Goal: Task Accomplishment & Management: Manage account settings

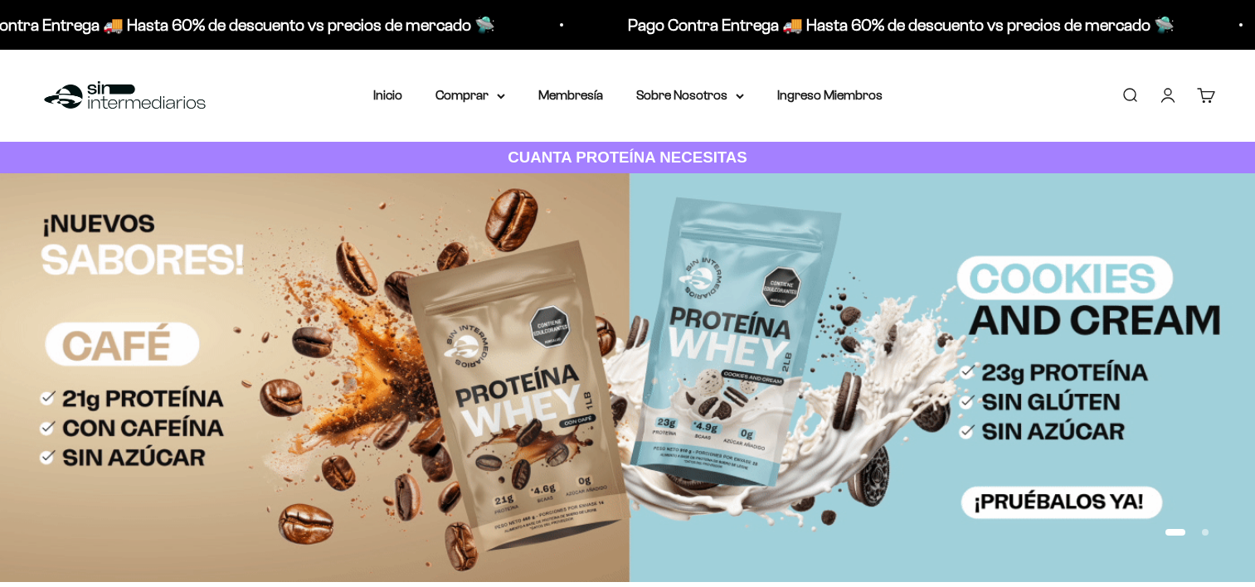
click at [1168, 100] on link "Iniciar sesión" at bounding box center [1168, 95] width 18 height 18
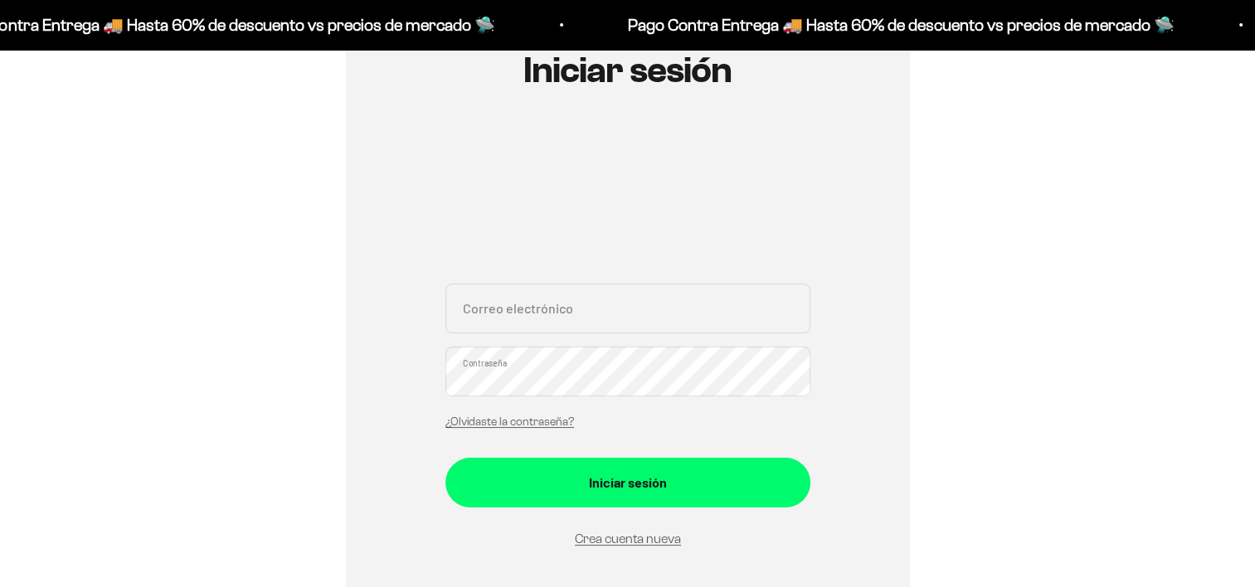
scroll to position [222, 0]
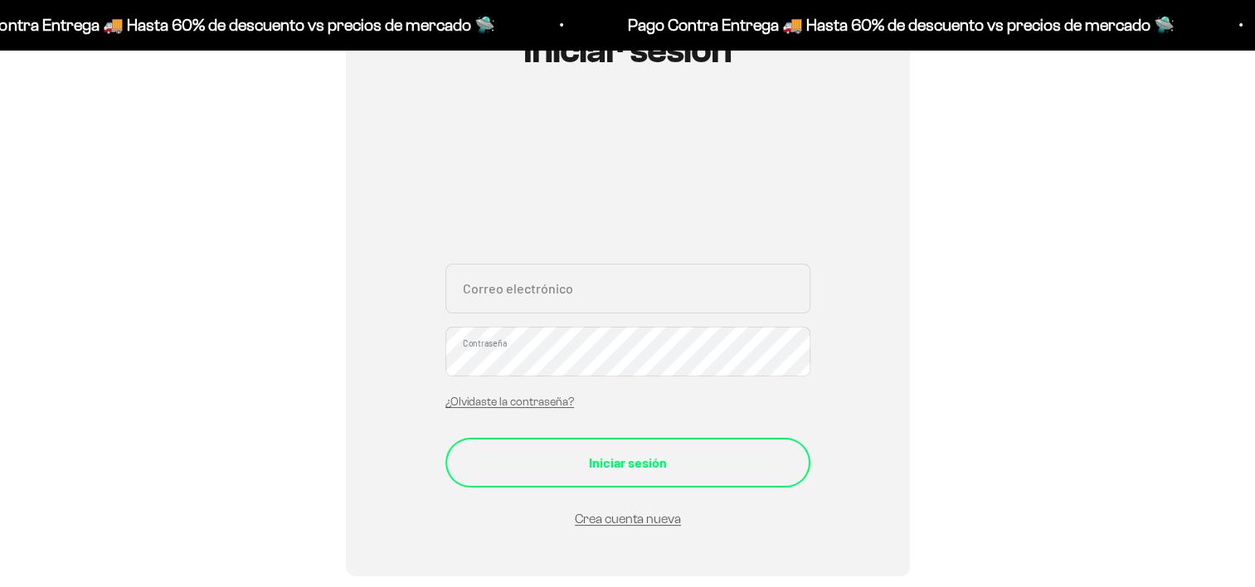
type input "nijacano@gmail.com"
click at [641, 459] on div "Iniciar sesión" at bounding box center [628, 463] width 299 height 22
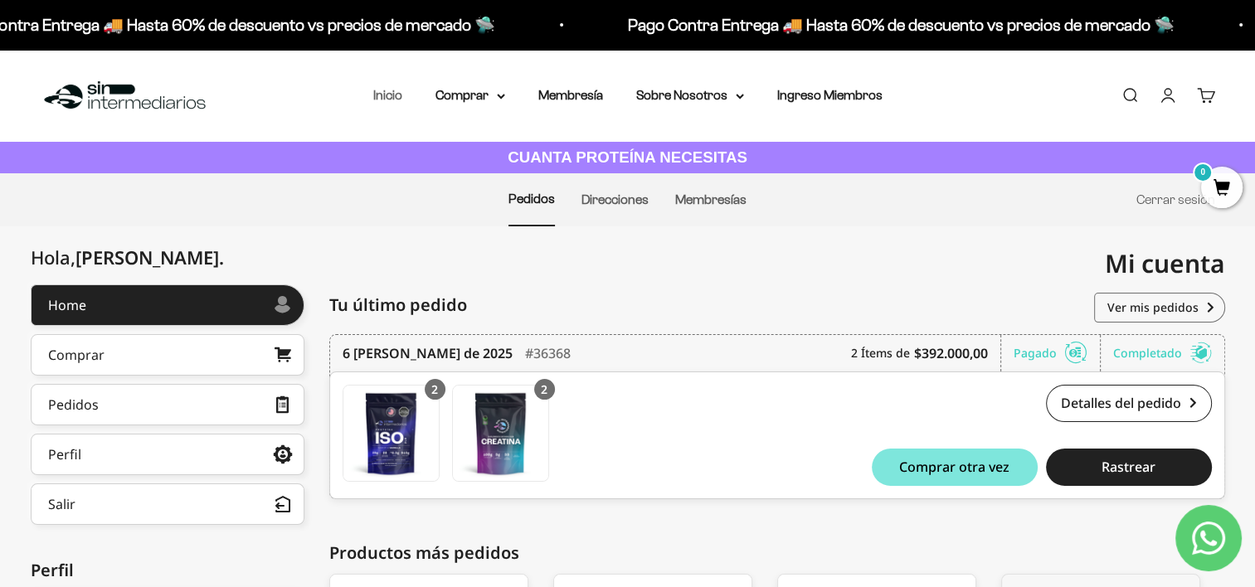
click at [388, 94] on link "Inicio" at bounding box center [387, 95] width 29 height 14
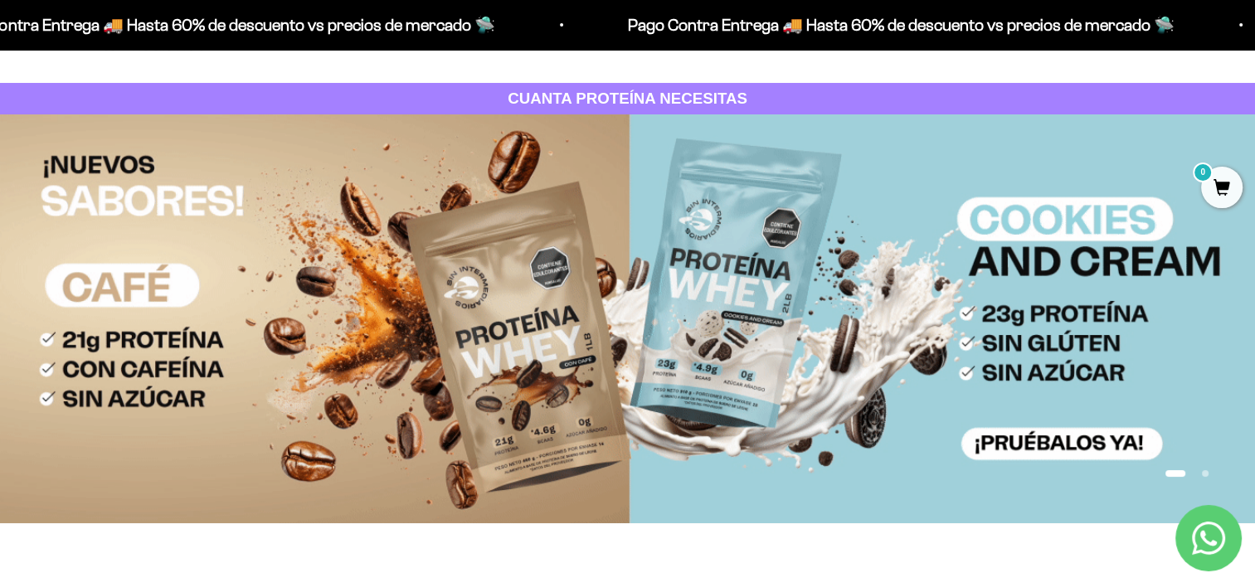
scroll to position [61, 0]
